Goal: Task Accomplishment & Management: Manage account settings

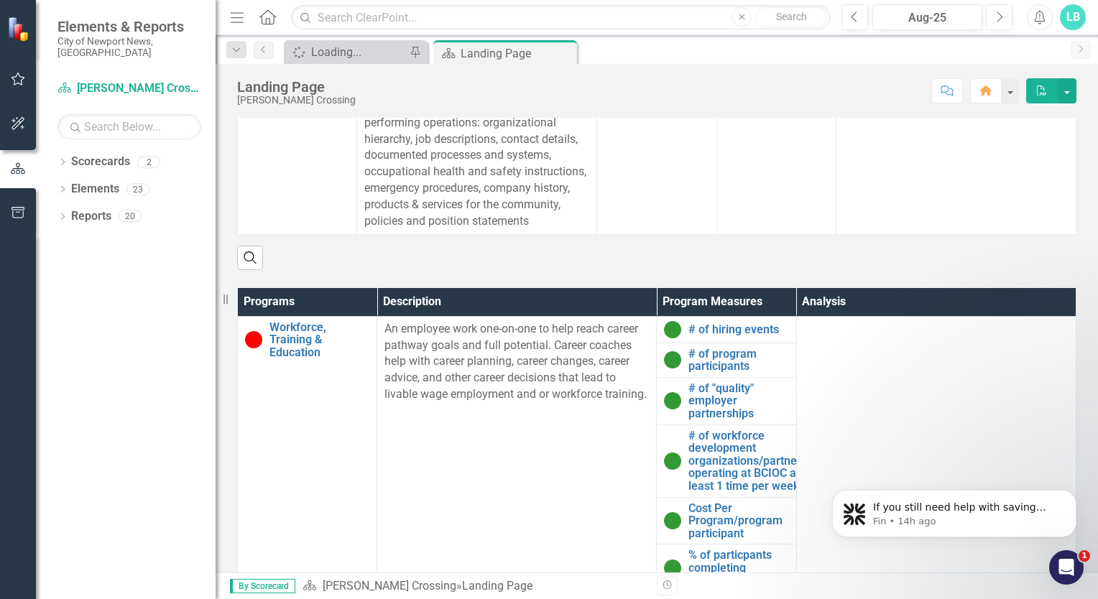
scroll to position [557, 0]
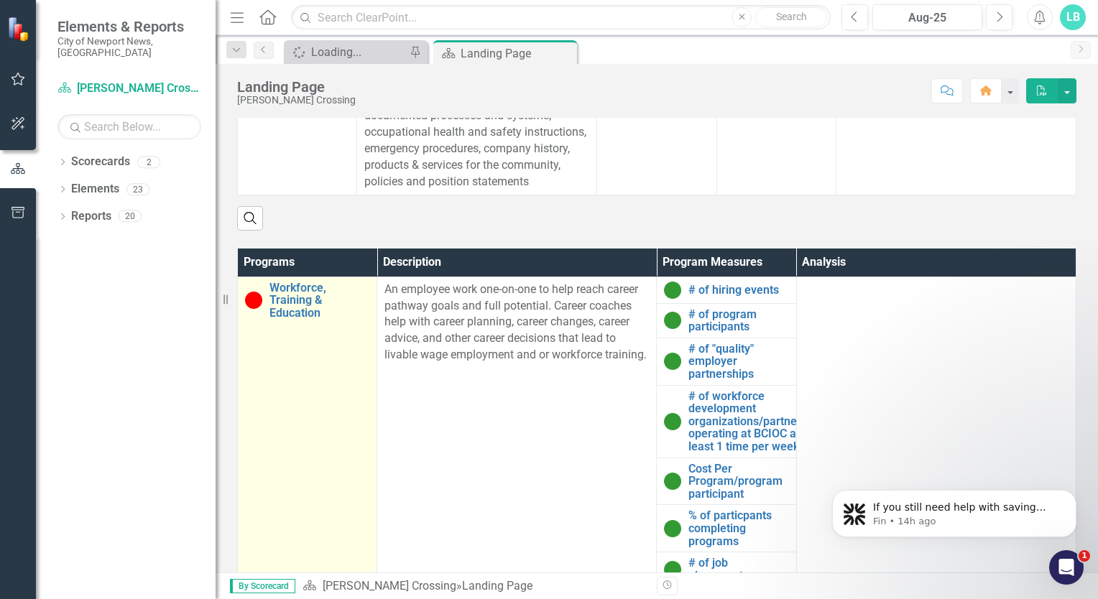
click at [310, 337] on td "Workforce, Training & Education Link Open Element" at bounding box center [307, 492] width 139 height 430
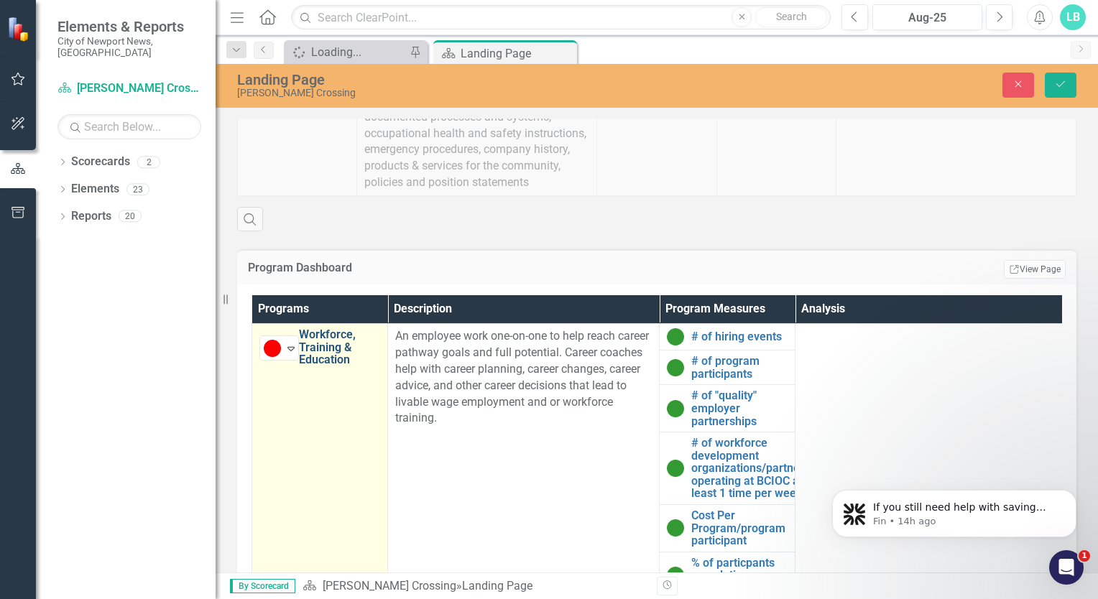
click at [313, 354] on link "Workforce, Training & Education" at bounding box center [339, 347] width 81 height 38
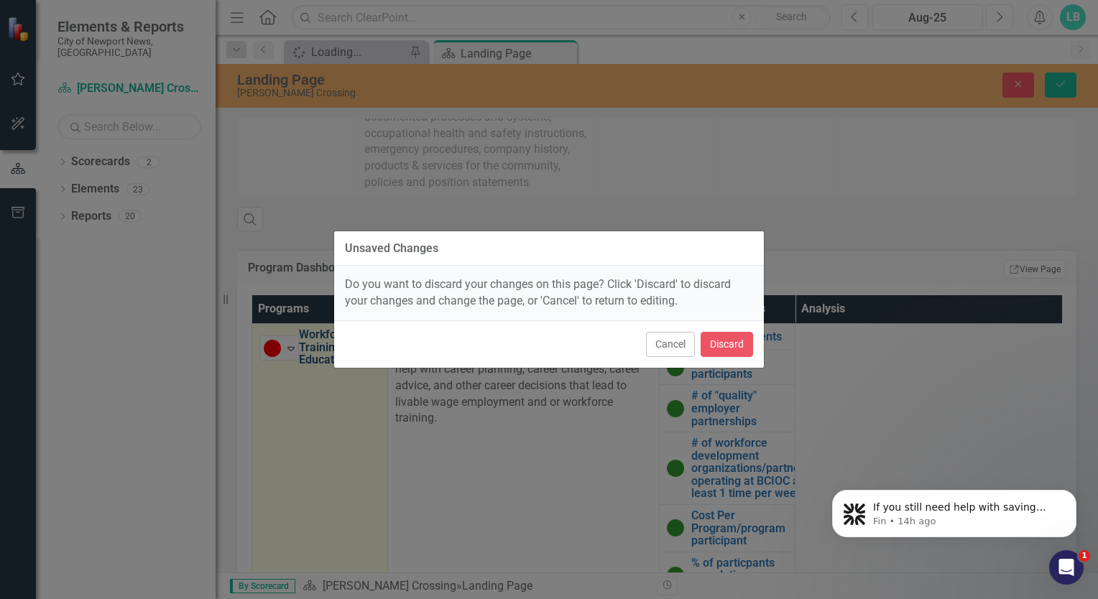
click at [313, 354] on div "Unsaved Changes Do you want to discard your changes on this page? Click 'Discar…" at bounding box center [549, 299] width 1098 height 599
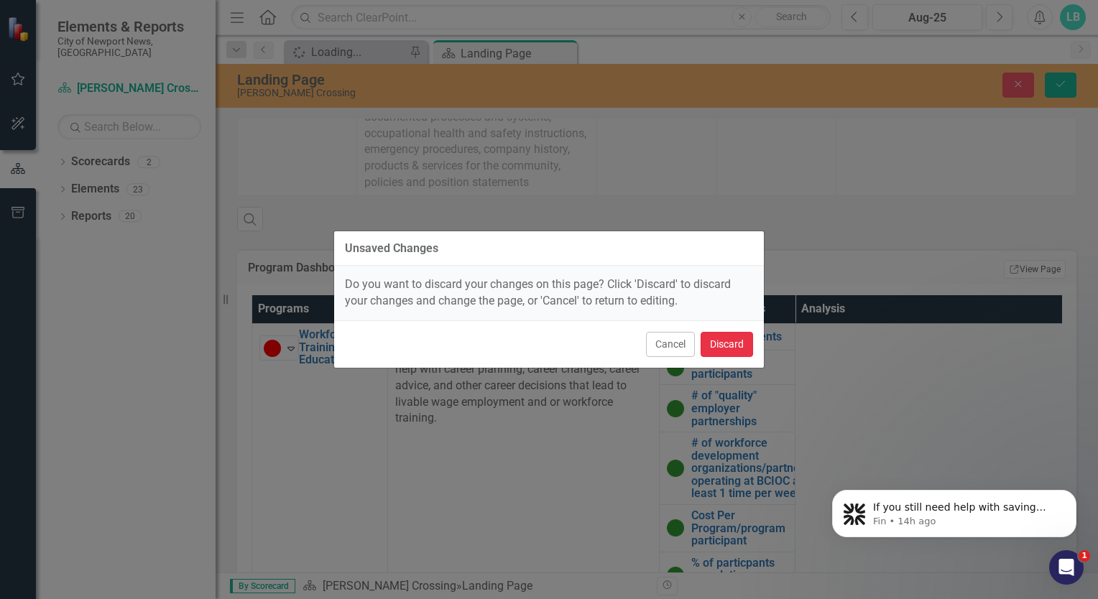
click at [730, 348] on button "Discard" at bounding box center [727, 344] width 52 height 25
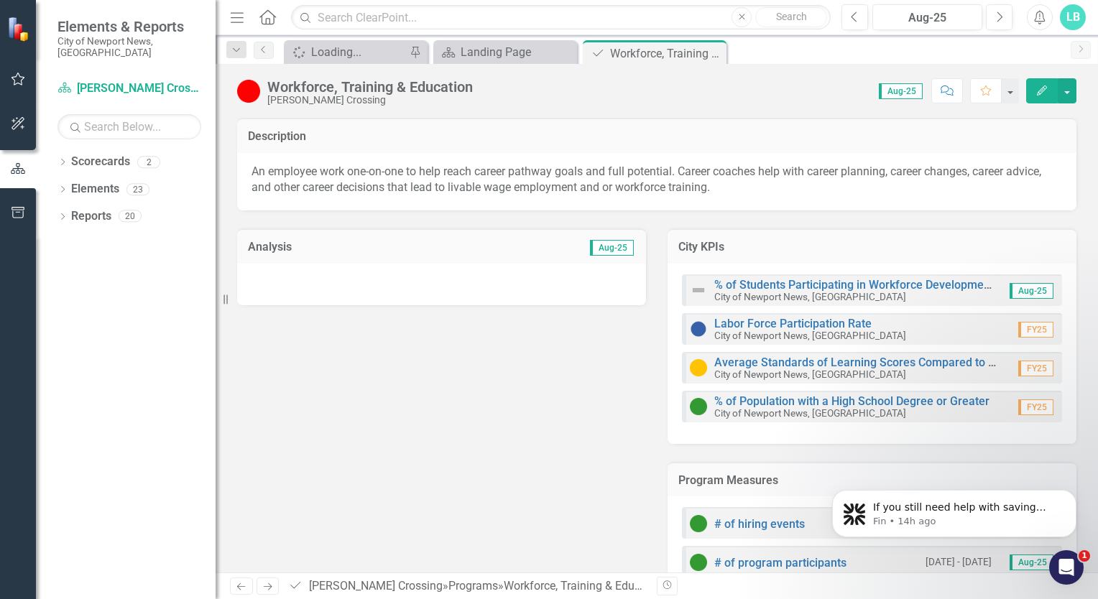
click at [438, 273] on div at bounding box center [441, 285] width 409 height 42
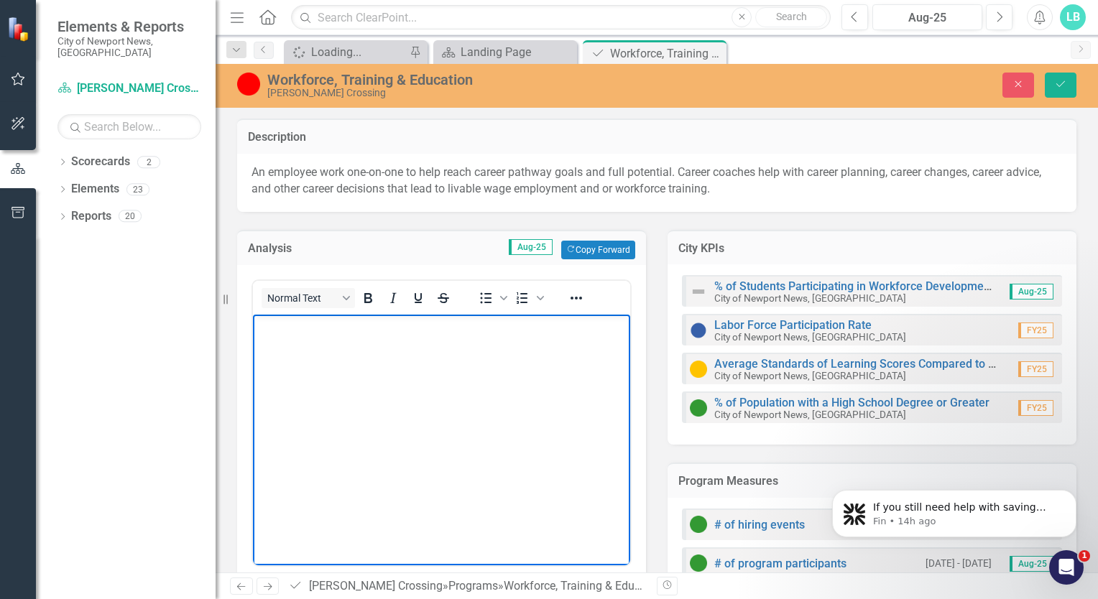
click at [274, 335] on body "Rich Text Area. Press ALT-0 for help." at bounding box center [441, 422] width 377 height 216
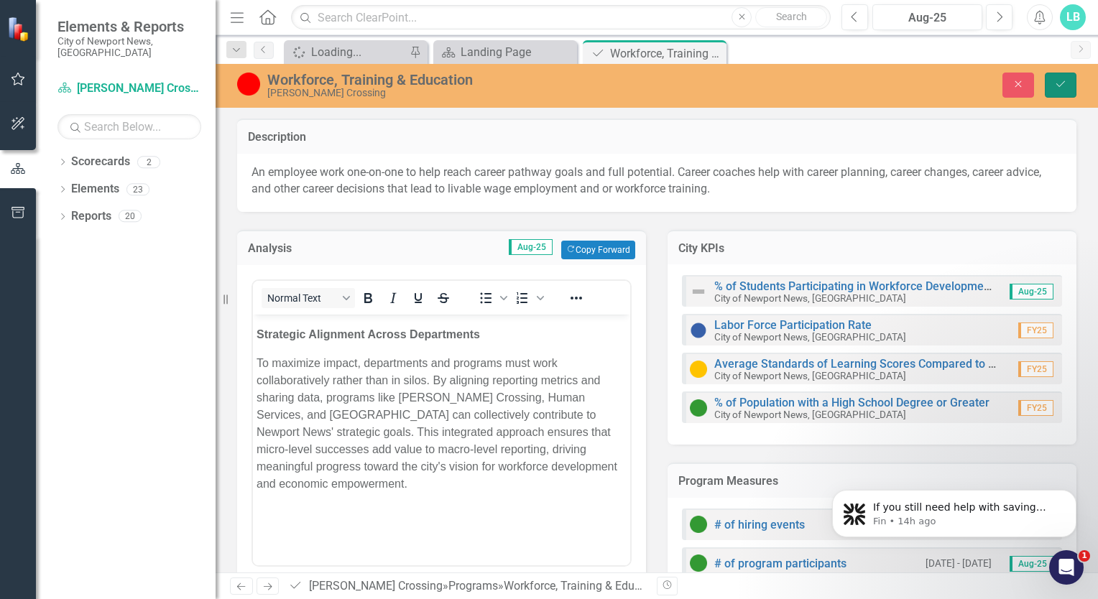
click at [1059, 75] on button "Save" at bounding box center [1061, 85] width 32 height 25
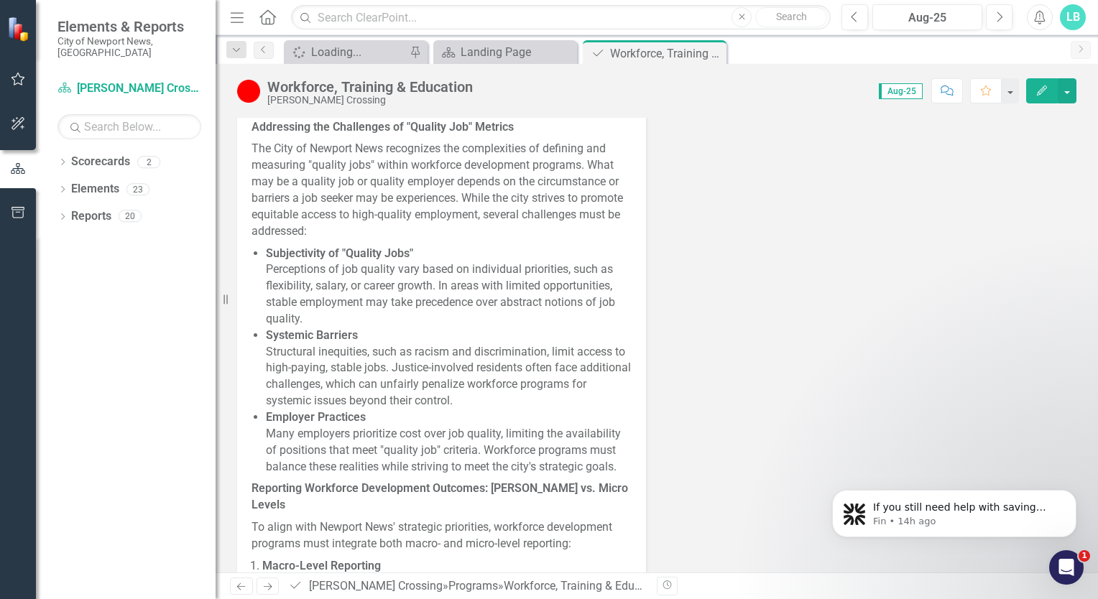
scroll to position [836, 0]
